Goal: Task Accomplishment & Management: Use online tool/utility

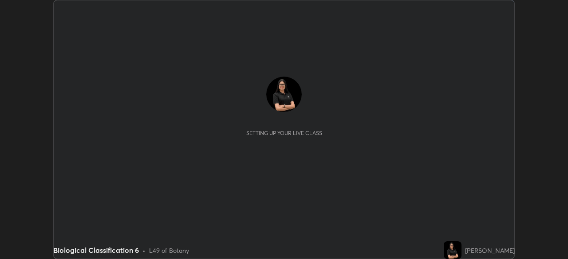
scroll to position [259, 567]
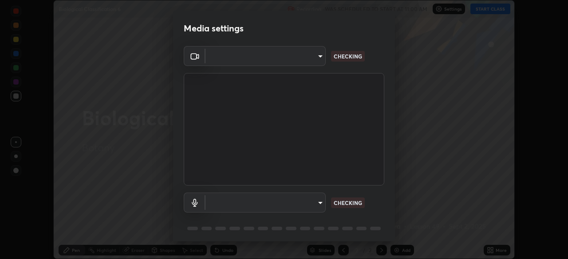
click at [300, 66] on body "Erase all Biological Classification 6 Recording WAS SCHEDULED TO START AT 11:00…" at bounding box center [284, 129] width 568 height 259
type input "ddeb460be698feac5301e169f53eca599c89e620ae617368e30cc776484c20c4"
type input "f004d940c31081e6b16f6c88961f672aa5ec6747dbf5629a26c28f94701fa2d6"
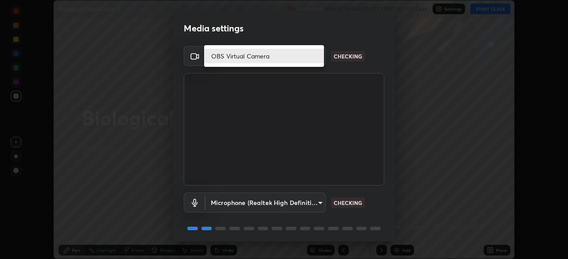
click at [298, 58] on li "OBS Virtual Camera" at bounding box center [264, 56] width 120 height 15
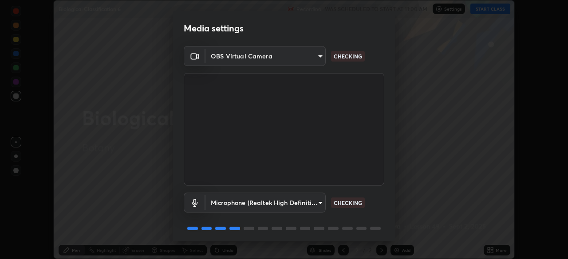
scroll to position [31, 0]
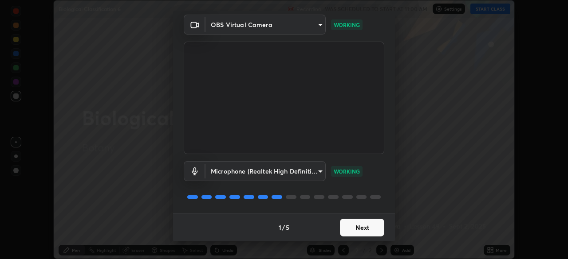
click at [368, 228] on button "Next" at bounding box center [362, 228] width 44 height 18
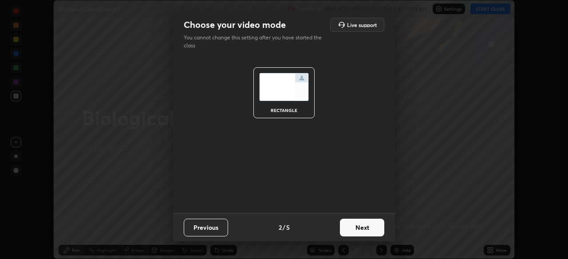
click at [367, 229] on button "Next" at bounding box center [362, 228] width 44 height 18
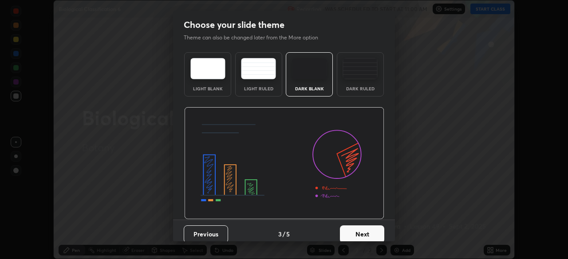
click at [372, 234] on button "Next" at bounding box center [362, 235] width 44 height 18
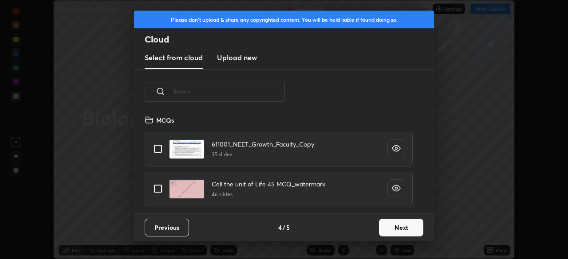
scroll to position [98, 285]
click at [410, 233] on button "Next" at bounding box center [401, 228] width 44 height 18
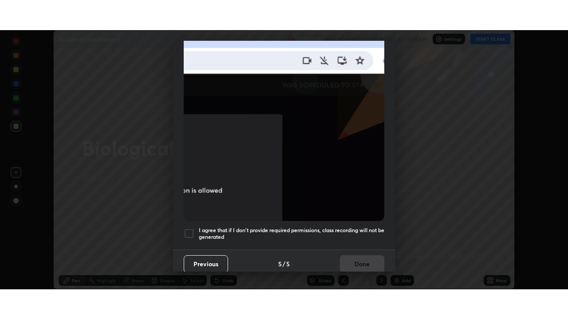
scroll to position [212, 0]
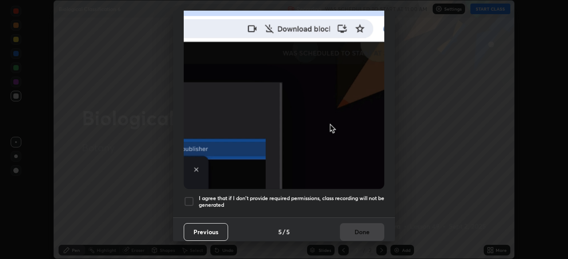
click at [195, 198] on div "I agree that if I don't provide required permissions, class recording will not …" at bounding box center [284, 201] width 200 height 11
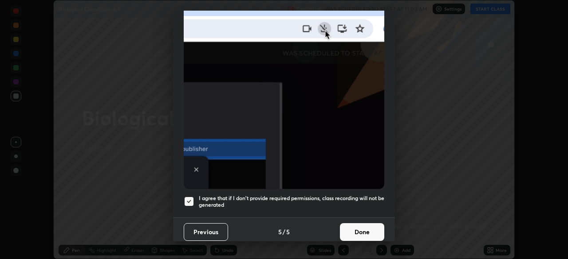
click at [369, 225] on button "Done" at bounding box center [362, 232] width 44 height 18
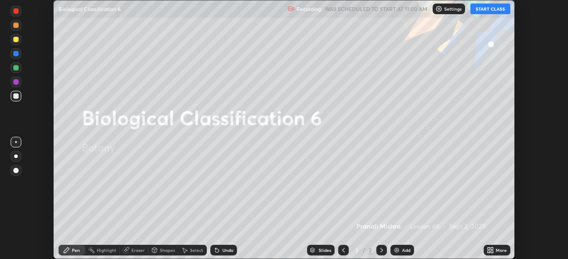
click at [492, 9] on button "START CLASS" at bounding box center [490, 9] width 40 height 11
click at [501, 248] on div "More" at bounding box center [500, 250] width 11 height 4
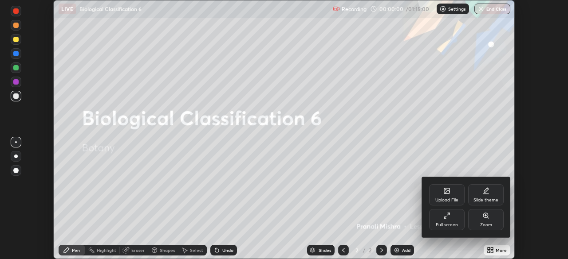
click at [454, 226] on div "Full screen" at bounding box center [446, 225] width 22 height 4
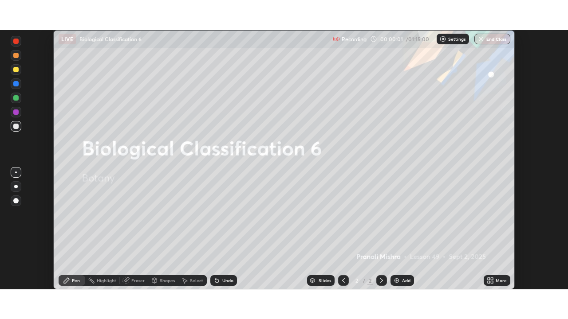
scroll to position [319, 568]
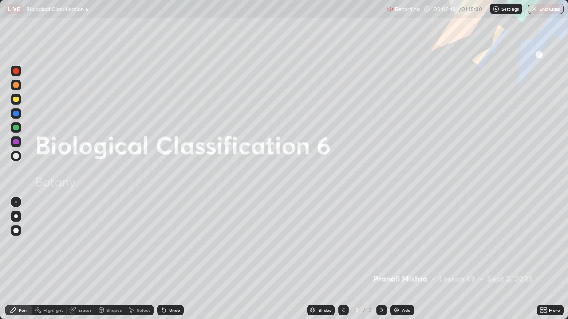
click at [410, 259] on div "Add" at bounding box center [402, 310] width 24 height 11
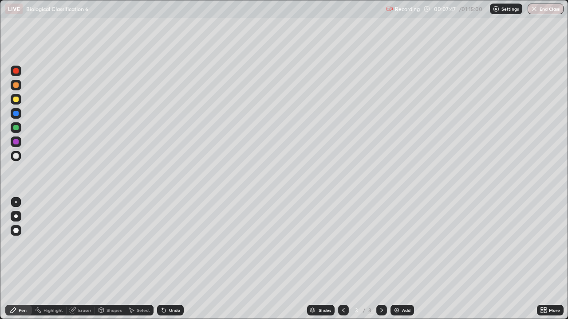
click at [16, 216] on div at bounding box center [16, 217] width 4 height 4
click at [19, 102] on div at bounding box center [16, 99] width 11 height 11
click at [84, 259] on div "Eraser" at bounding box center [84, 310] width 13 height 4
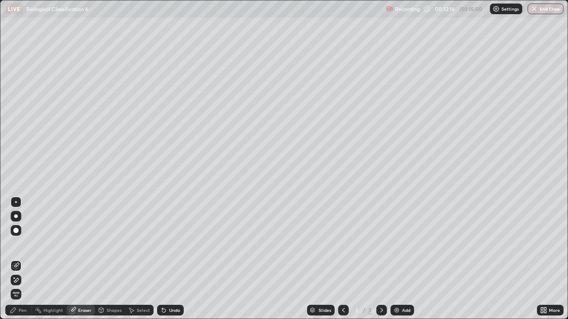
click at [24, 259] on div "Pen" at bounding box center [23, 310] width 8 height 4
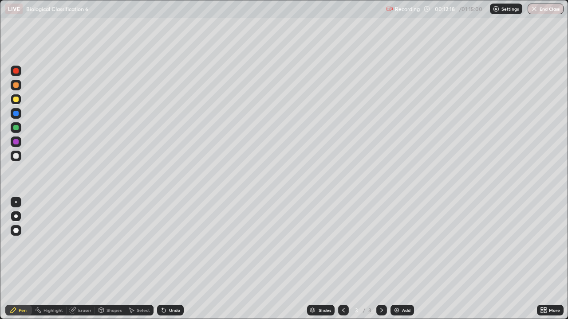
click at [17, 156] on div at bounding box center [15, 155] width 5 height 5
click at [172, 259] on div "Undo" at bounding box center [174, 310] width 11 height 4
click at [82, 259] on div "Eraser" at bounding box center [81, 310] width 28 height 11
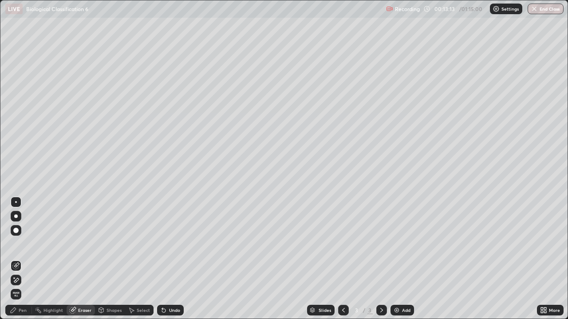
click at [21, 259] on div "Pen" at bounding box center [23, 310] width 8 height 4
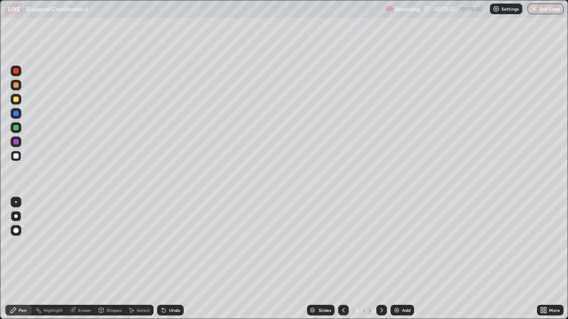
click at [87, 259] on div "Eraser" at bounding box center [84, 310] width 13 height 4
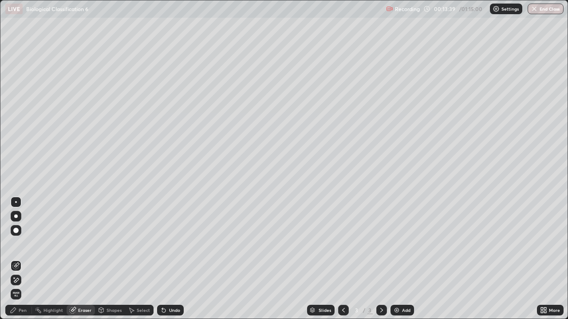
click at [25, 259] on div "Pen" at bounding box center [23, 310] width 8 height 4
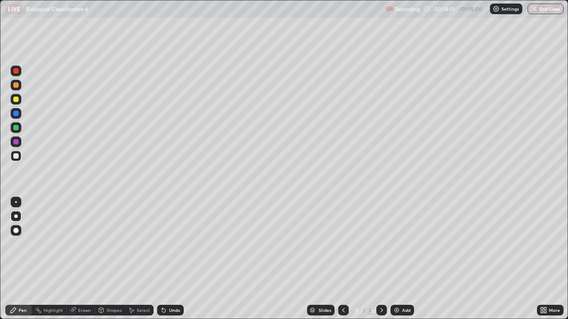
click at [145, 259] on div "Select" at bounding box center [139, 310] width 28 height 11
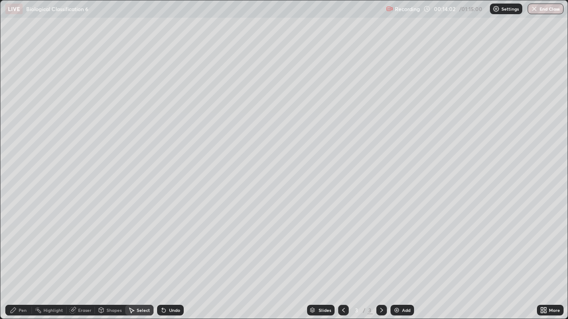
click at [24, 259] on div "Pen" at bounding box center [23, 310] width 8 height 4
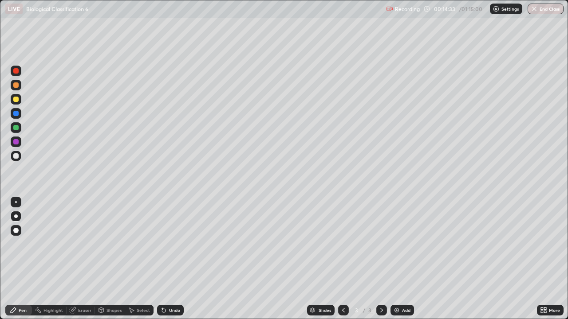
click at [90, 259] on div "Eraser" at bounding box center [84, 310] width 13 height 4
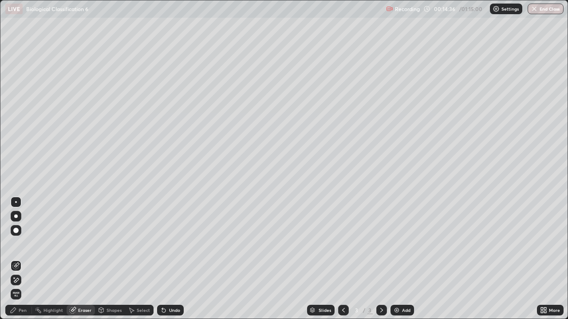
click at [31, 259] on div at bounding box center [31, 310] width 0 height 7
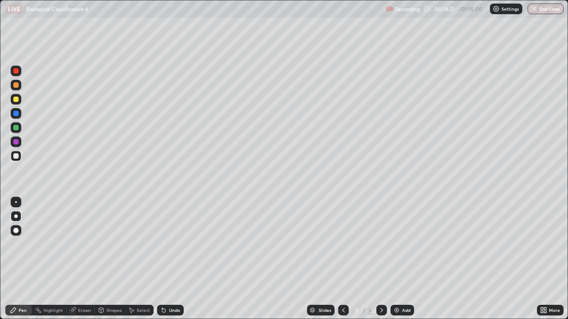
click at [16, 129] on div at bounding box center [15, 127] width 5 height 5
click at [16, 203] on div at bounding box center [16, 202] width 2 height 2
click at [16, 156] on div at bounding box center [15, 155] width 5 height 5
click at [85, 259] on div "Eraser" at bounding box center [84, 310] width 13 height 4
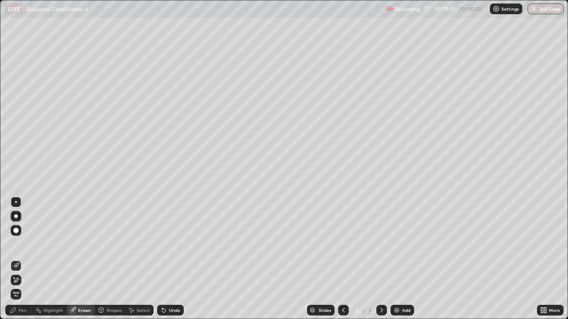
click at [20, 259] on div "Pen" at bounding box center [23, 310] width 8 height 4
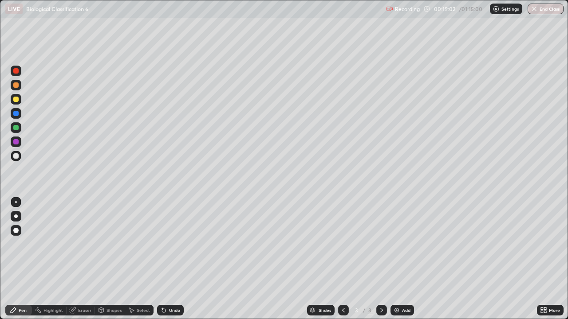
click at [18, 103] on div at bounding box center [16, 99] width 11 height 11
click at [141, 259] on div "Select" at bounding box center [143, 310] width 13 height 4
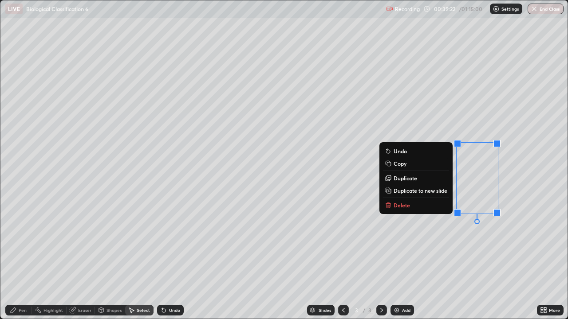
click at [405, 200] on button "Delete" at bounding box center [416, 205] width 66 height 11
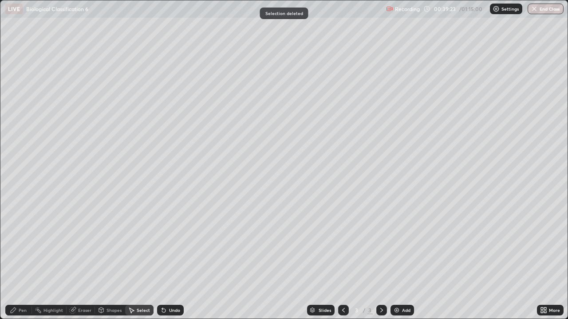
click at [28, 259] on div "Pen" at bounding box center [18, 310] width 27 height 11
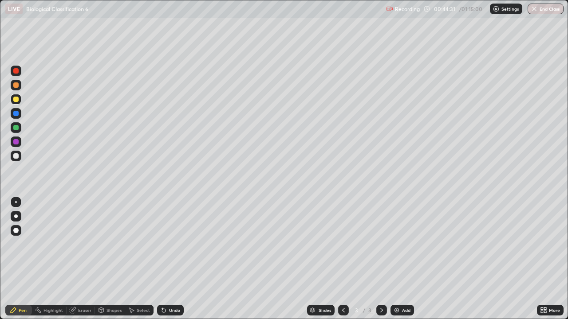
click at [402, 259] on div "Add" at bounding box center [406, 310] width 8 height 4
click at [171, 259] on div "Undo" at bounding box center [170, 310] width 27 height 11
click at [170, 259] on div "Undo" at bounding box center [170, 310] width 27 height 11
click at [171, 259] on div "Undo" at bounding box center [170, 310] width 27 height 11
click at [172, 259] on div "Undo" at bounding box center [170, 310] width 27 height 11
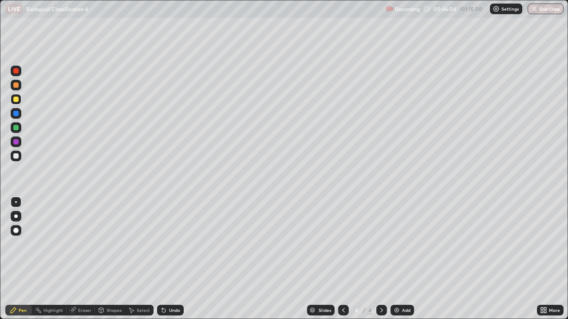
click at [173, 259] on div "Undo" at bounding box center [170, 310] width 27 height 11
click at [171, 259] on div "Undo" at bounding box center [174, 310] width 11 height 4
click at [162, 259] on icon at bounding box center [162, 308] width 1 height 1
click at [21, 128] on div at bounding box center [16, 127] width 11 height 11
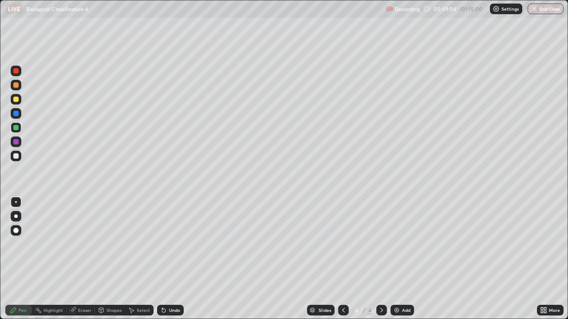
click at [169, 259] on div "Undo" at bounding box center [174, 310] width 11 height 4
click at [175, 259] on div "Undo" at bounding box center [174, 310] width 11 height 4
click at [174, 259] on div "Undo" at bounding box center [174, 310] width 11 height 4
click at [176, 259] on div "Undo" at bounding box center [170, 310] width 27 height 11
click at [173, 259] on div "Undo" at bounding box center [170, 310] width 27 height 11
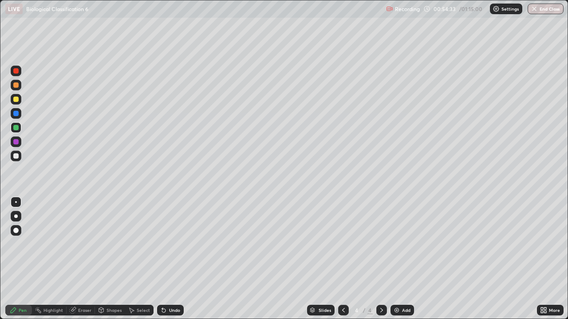
click at [179, 259] on div "Undo" at bounding box center [170, 310] width 27 height 11
click at [17, 86] on div at bounding box center [15, 84] width 5 height 5
click at [176, 259] on div "Undo" at bounding box center [174, 310] width 11 height 4
click at [20, 154] on div at bounding box center [16, 156] width 11 height 11
click at [16, 216] on div at bounding box center [16, 217] width 4 height 4
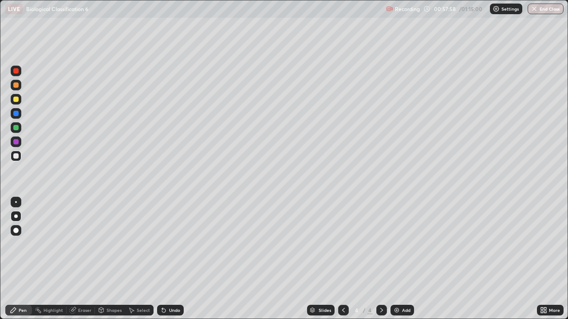
click at [16, 202] on div at bounding box center [16, 202] width 2 height 2
click at [172, 259] on div "Undo" at bounding box center [174, 310] width 11 height 4
click at [174, 259] on div "Undo" at bounding box center [170, 310] width 27 height 11
click at [175, 259] on div "Undo" at bounding box center [174, 310] width 11 height 4
click at [308, 259] on div "Slides" at bounding box center [320, 310] width 27 height 11
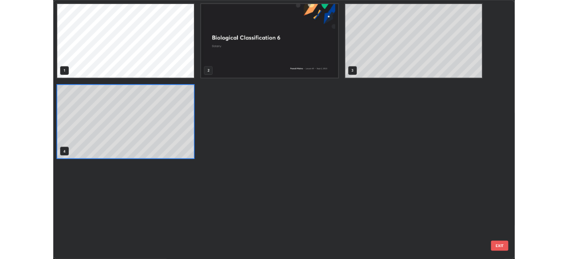
scroll to position [316, 562]
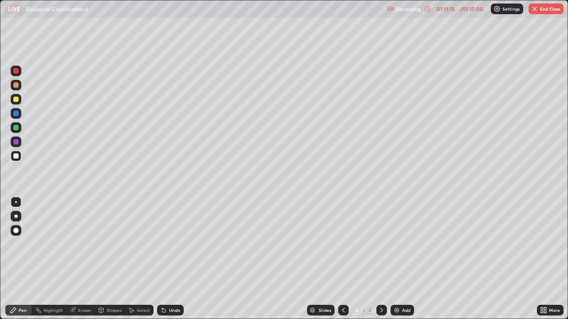
click at [404, 259] on div "Add" at bounding box center [402, 310] width 24 height 11
click at [343, 259] on icon at bounding box center [343, 310] width 7 height 7
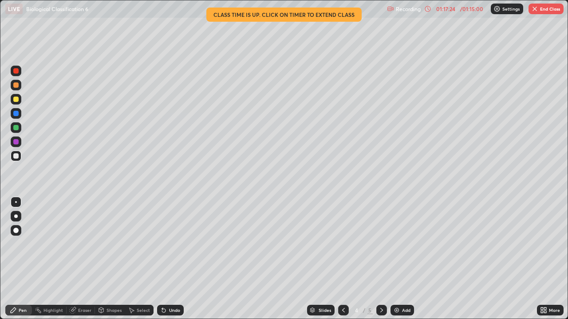
click at [557, 5] on button "End Class" at bounding box center [545, 9] width 35 height 11
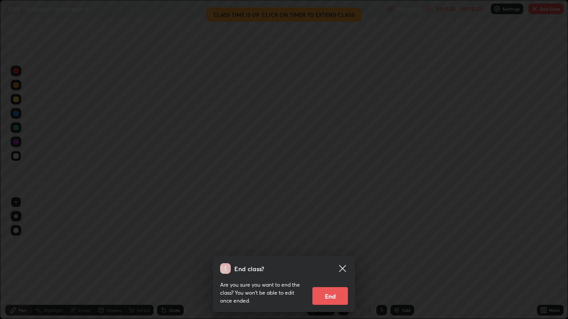
click at [340, 259] on button "End" at bounding box center [329, 296] width 35 height 18
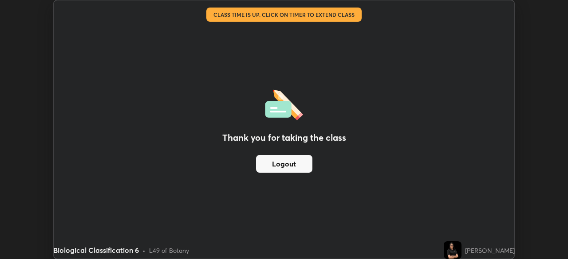
scroll to position [44084, 43775]
